Goal: Task Accomplishment & Management: Use online tool/utility

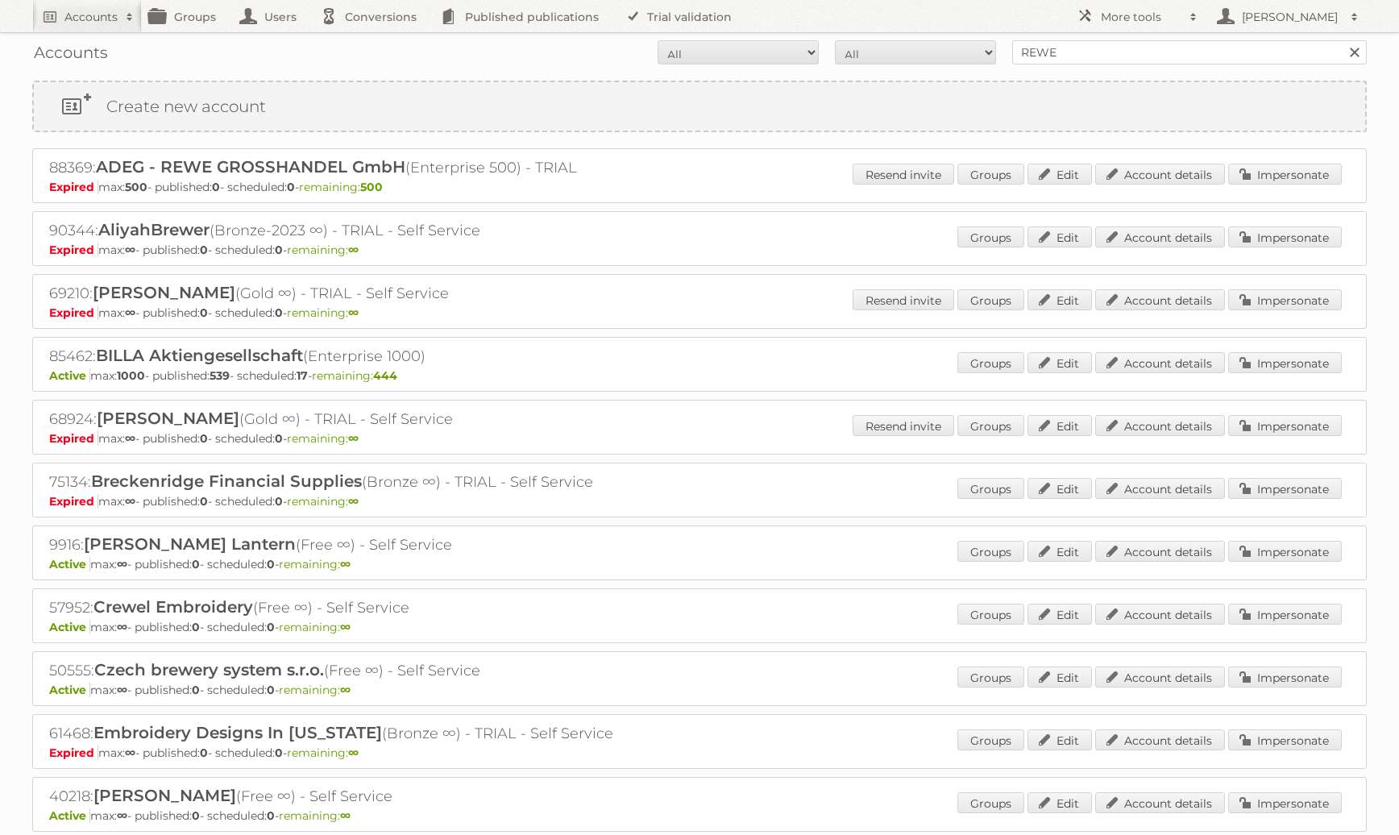
scroll to position [1148, 0]
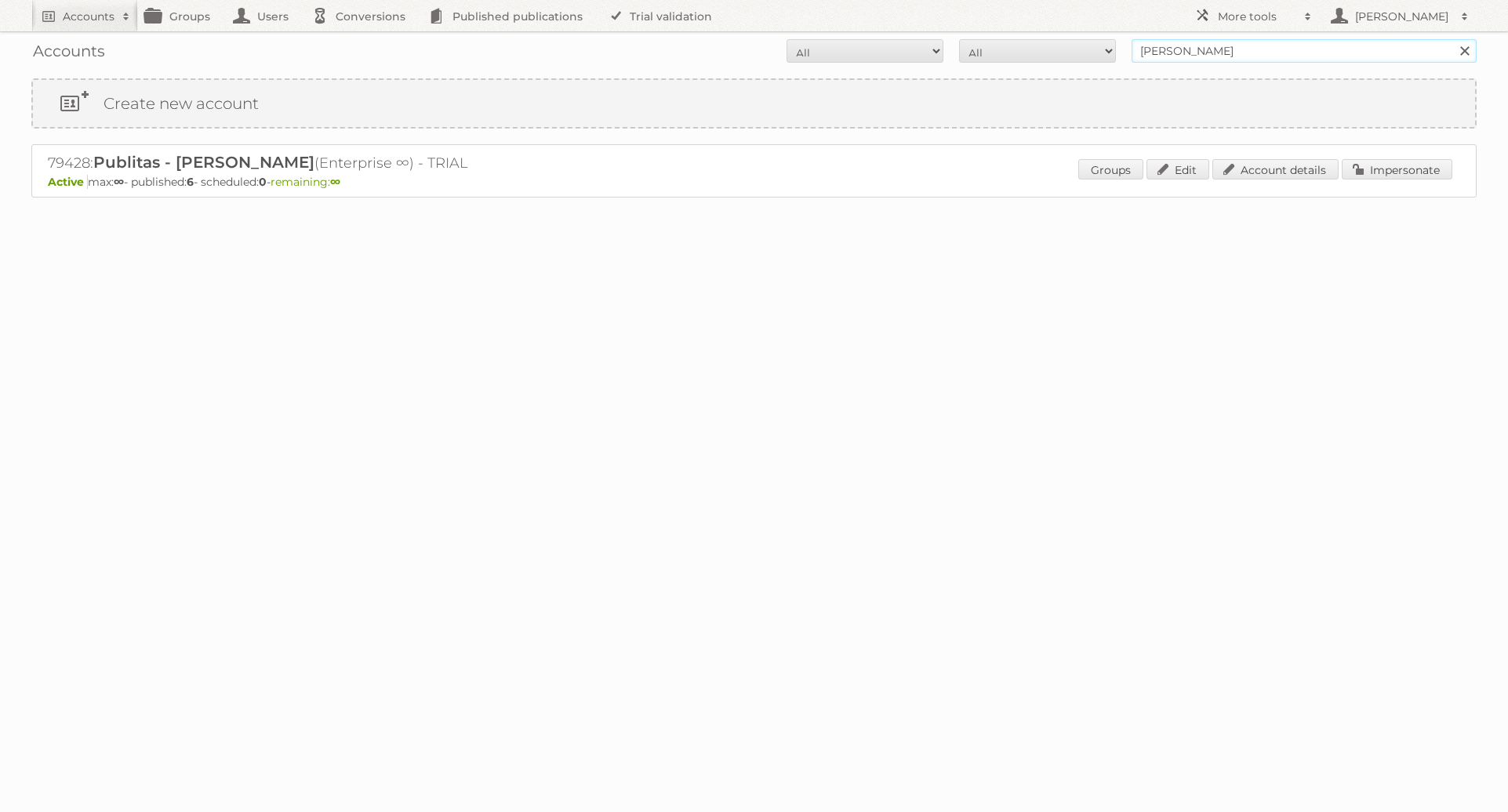
click at [1221, 42] on input "[PERSON_NAME]" at bounding box center [1304, 51] width 345 height 23
type input "REWE"
click at [1453, 39] on input "Search" at bounding box center [1464, 51] width 23 height 23
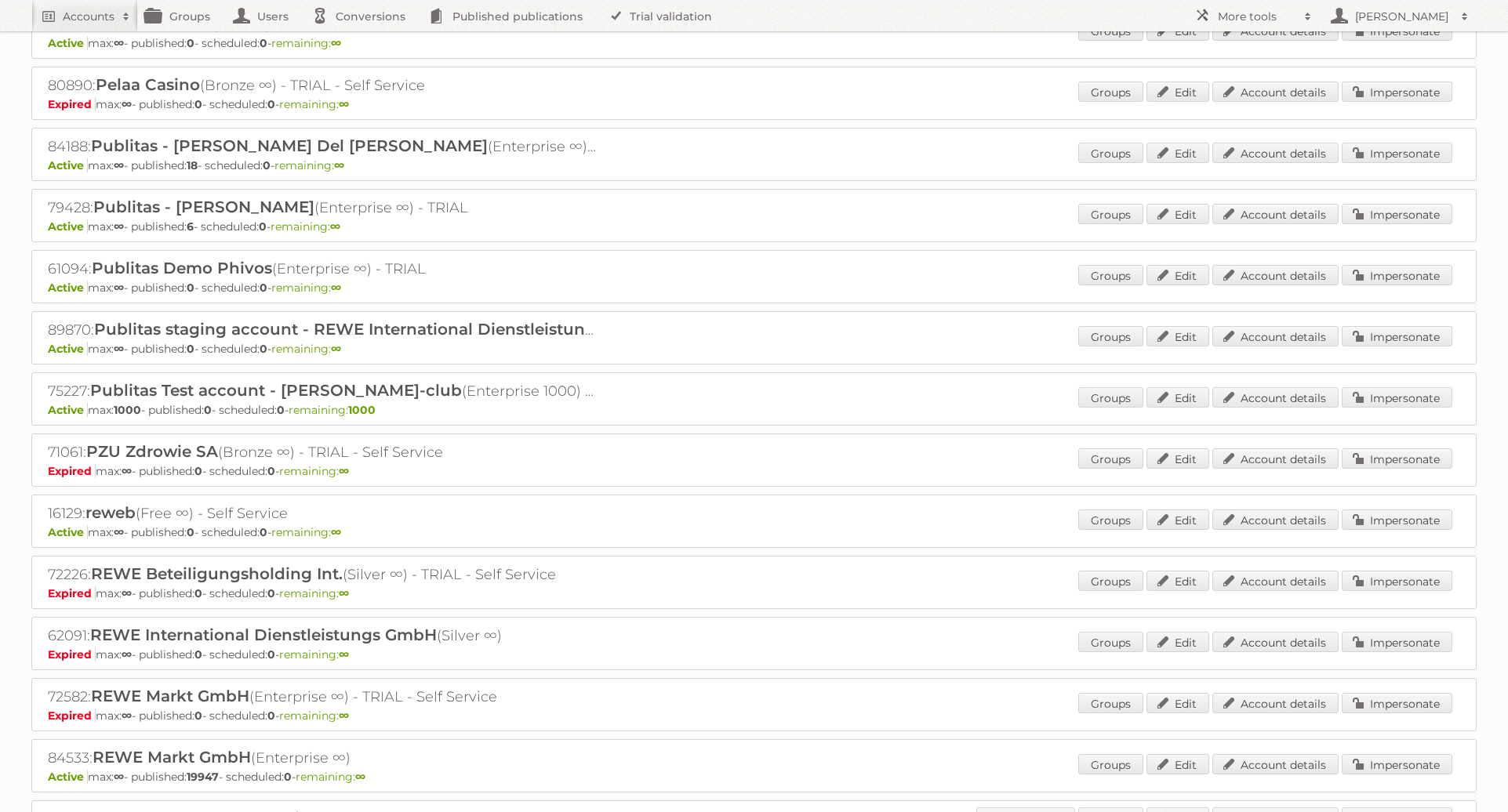
scroll to position [1234, 0]
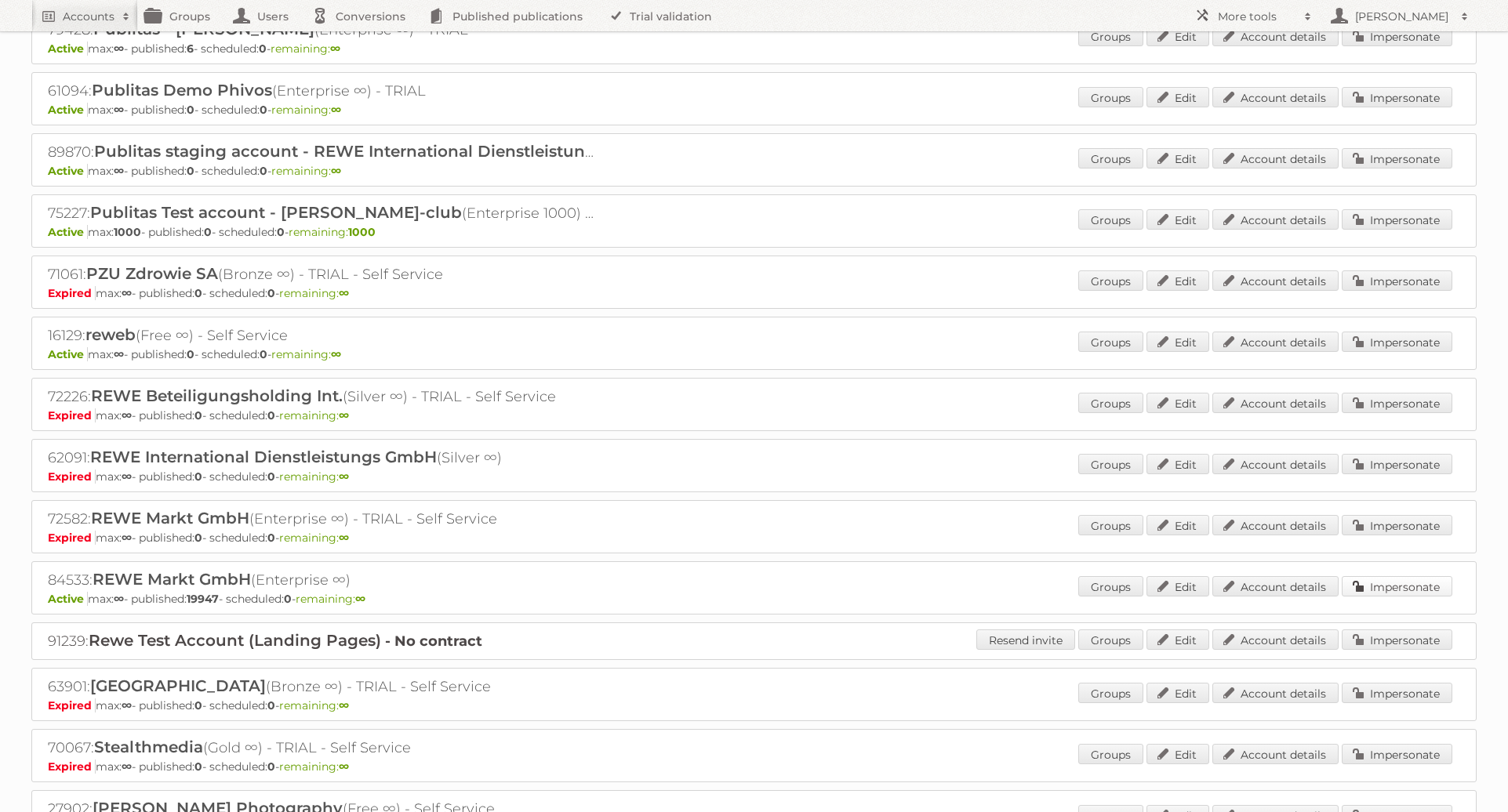
click at [1366, 584] on link "Impersonate" at bounding box center [1397, 585] width 111 height 20
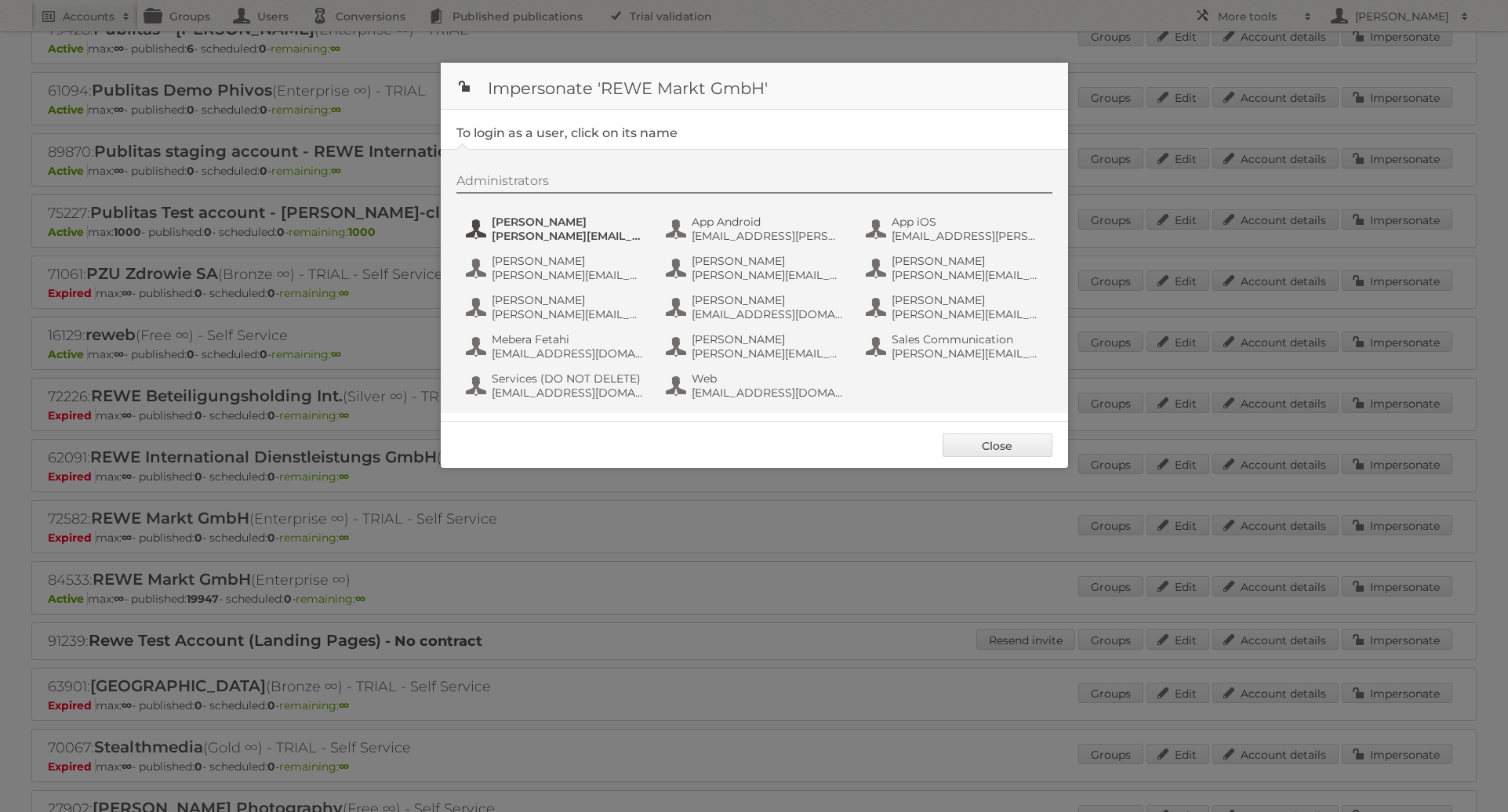
click at [556, 219] on span "[PERSON_NAME]" at bounding box center [567, 222] width 152 height 15
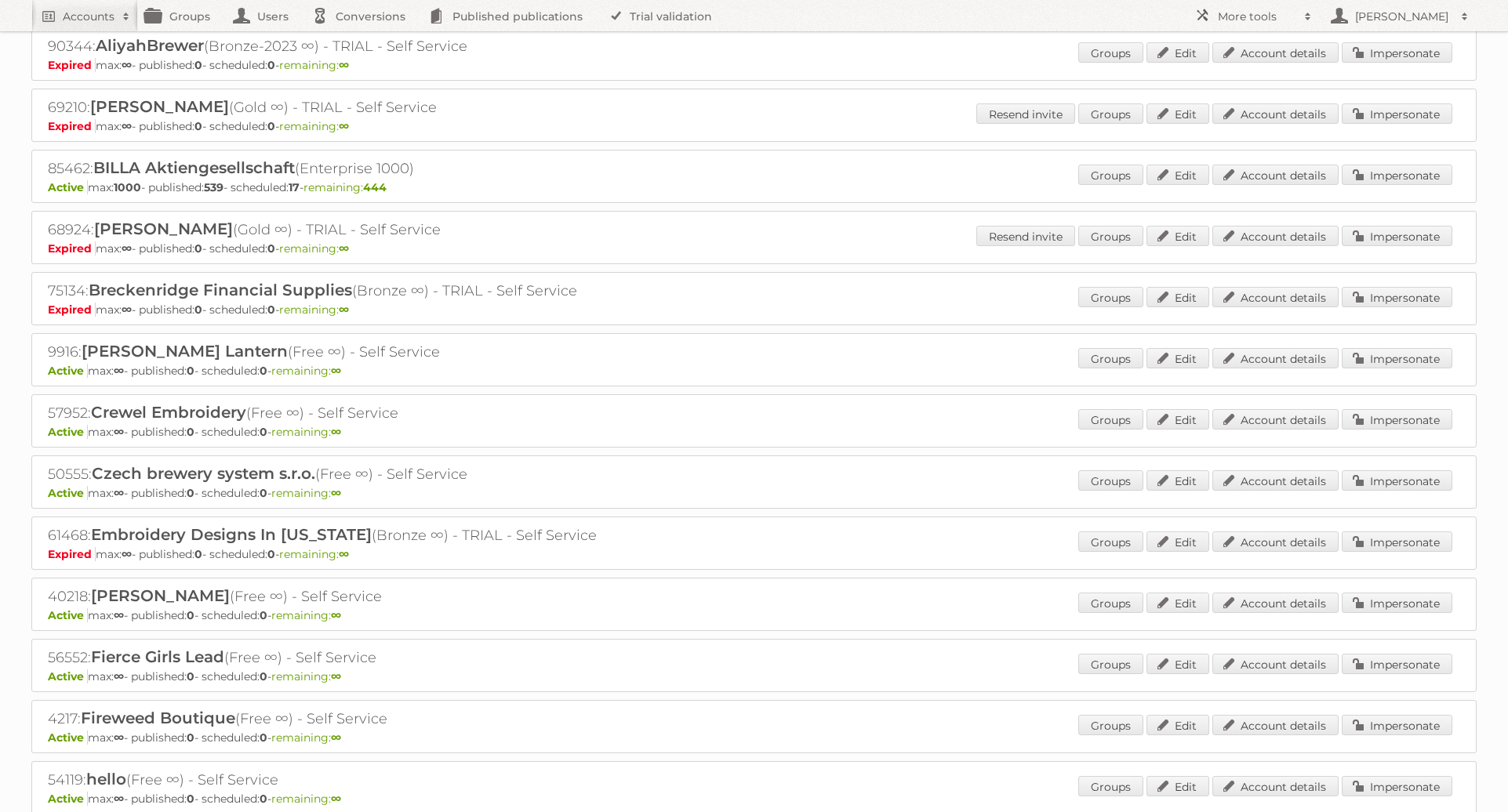
scroll to position [0, 0]
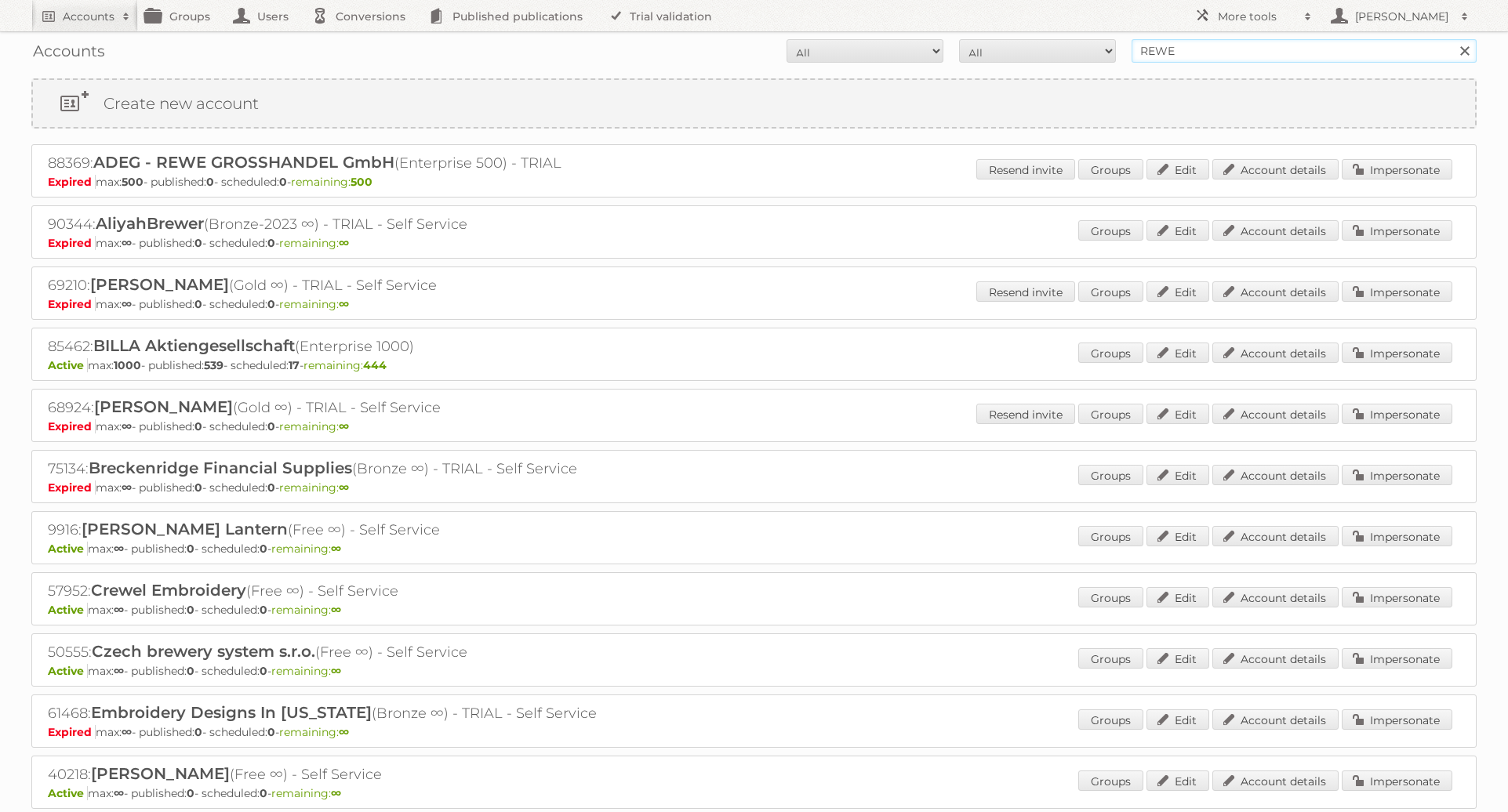
click at [1257, 51] on input "REWE" at bounding box center [1304, 51] width 345 height 23
type input "danielius@publitas"
click at [1453, 39] on input "Search" at bounding box center [1464, 51] width 23 height 23
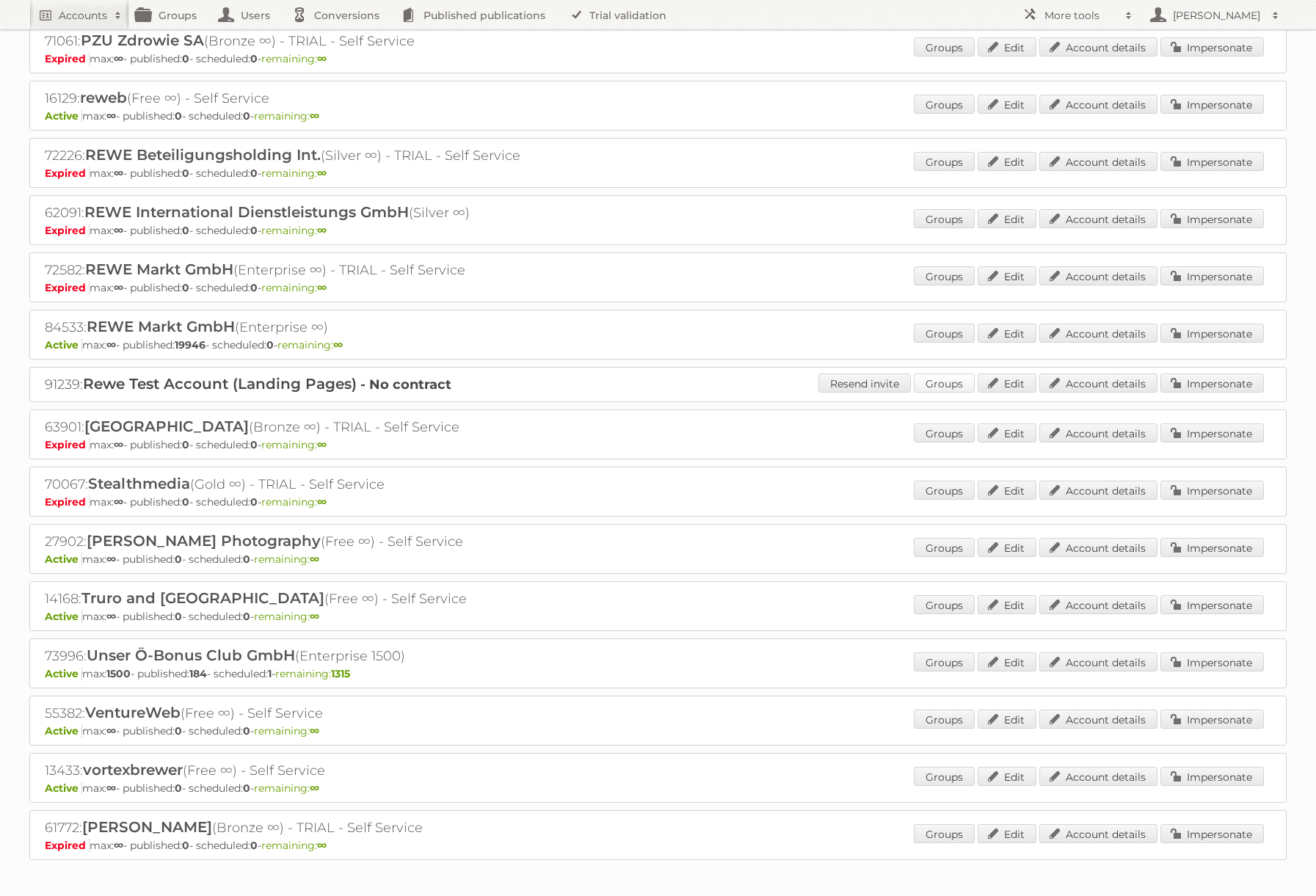
scroll to position [1438, 0]
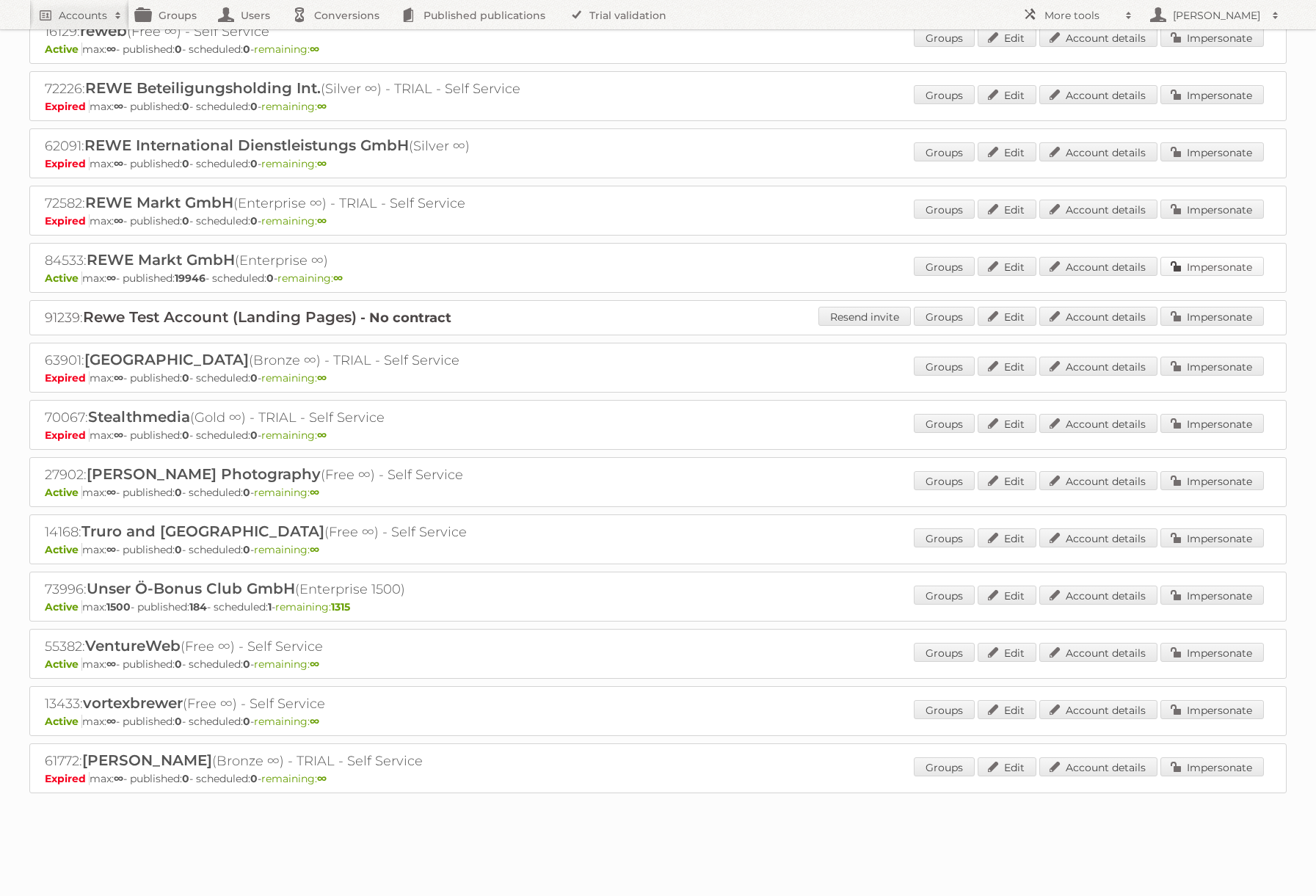
drag, startPoint x: 1198, startPoint y: 270, endPoint x: 1145, endPoint y: 265, distance: 53.2
click at [1197, 270] on link "Impersonate" at bounding box center [1212, 266] width 104 height 19
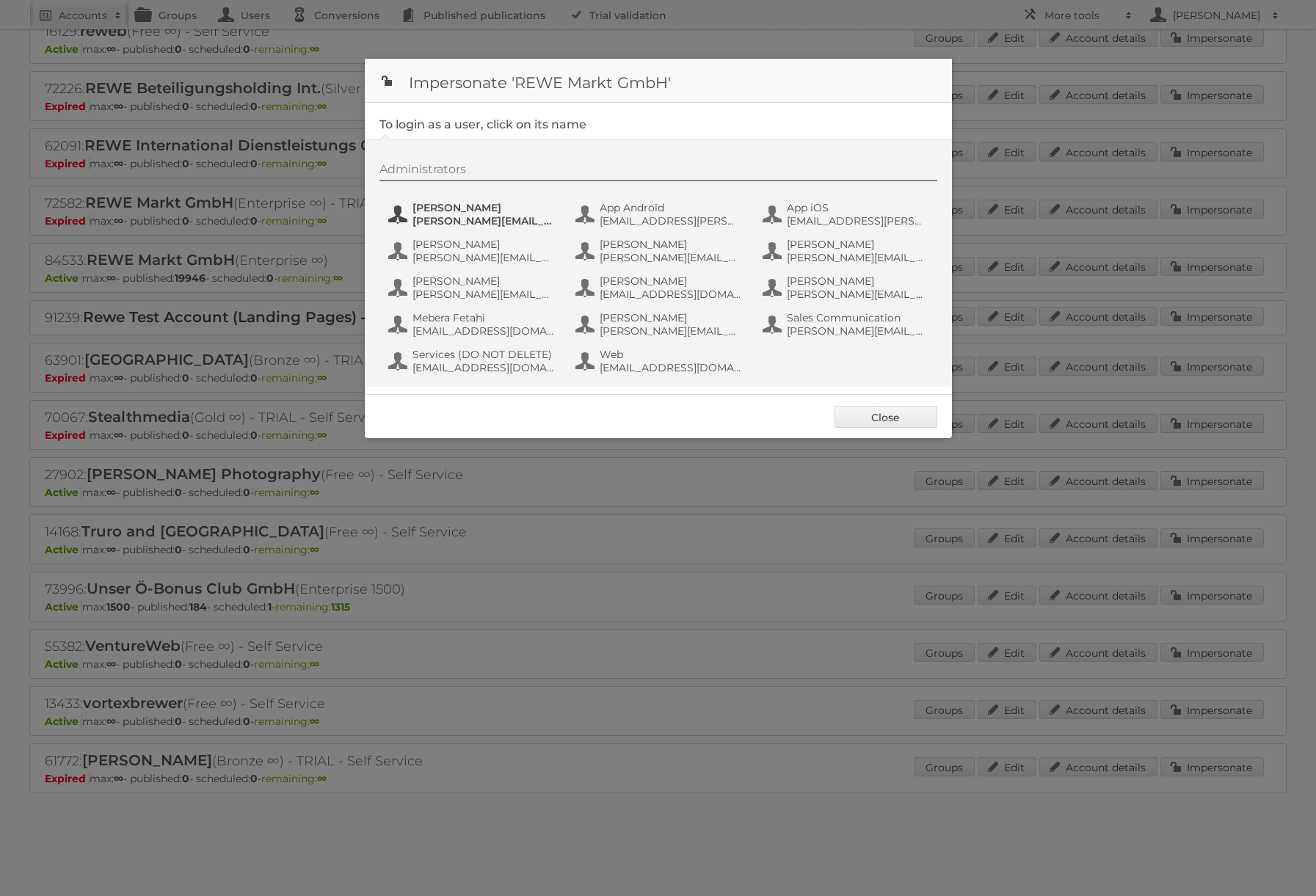
click at [474, 218] on span "[PERSON_NAME][EMAIL_ADDRESS][PERSON_NAME][DOMAIN_NAME]" at bounding box center [484, 220] width 142 height 14
